Goal: Navigation & Orientation: Find specific page/section

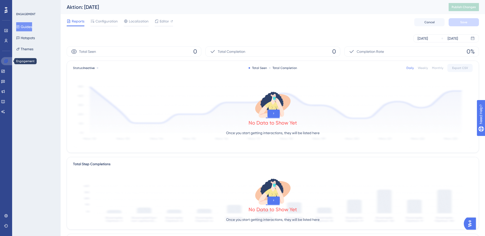
click at [6, 61] on icon at bounding box center [6, 61] width 4 height 4
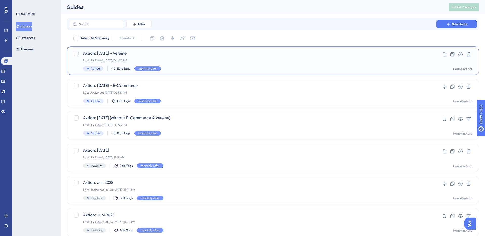
click at [138, 56] on div "Aktion: [DATE] - Vereine Last Updated: [DATE] 04:03 PM Active Edit Tags monthly…" at bounding box center [252, 60] width 339 height 21
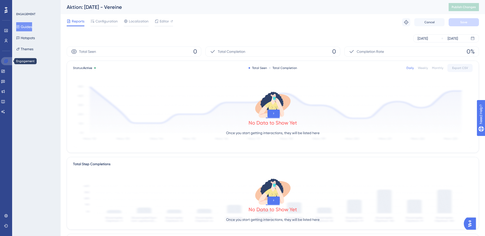
click at [5, 63] on icon at bounding box center [6, 61] width 4 height 4
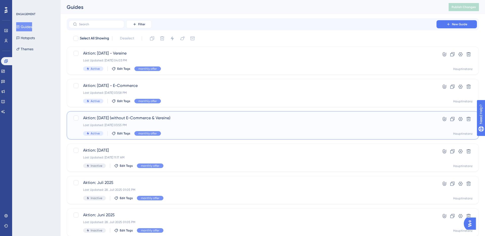
click at [125, 117] on span "Aktion: [DATE] (without E-Commerce & Vereine)" at bounding box center [252, 118] width 339 height 6
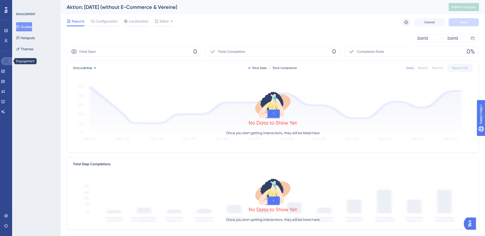
click at [3, 63] on link at bounding box center [7, 61] width 12 height 8
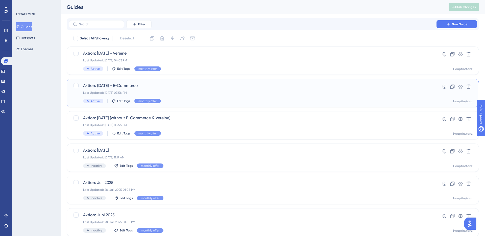
click at [111, 90] on div "Aktion: [DATE] - E-Commerce Last Updated: [DATE] 03:58 PM Active Edit Tags mont…" at bounding box center [252, 93] width 339 height 21
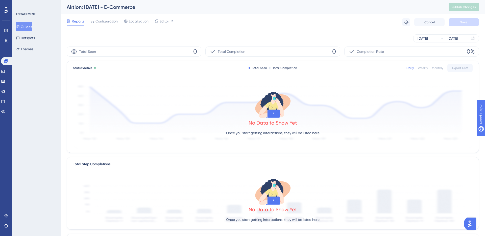
click at [31, 95] on div "ENGAGEMENT Guides Hotspots Themes" at bounding box center [36, 118] width 49 height 236
